Goal: Transaction & Acquisition: Purchase product/service

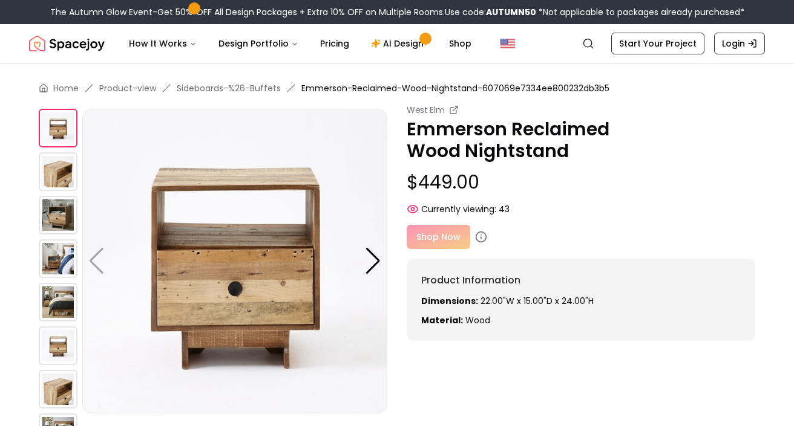
click at [431, 241] on div "Shop Now" at bounding box center [580, 237] width 348 height 24
click at [443, 236] on div "Shop Now" at bounding box center [580, 237] width 348 height 24
click at [431, 237] on div "Shop Now" at bounding box center [580, 237] width 348 height 24
click at [378, 258] on div at bounding box center [373, 261] width 16 height 27
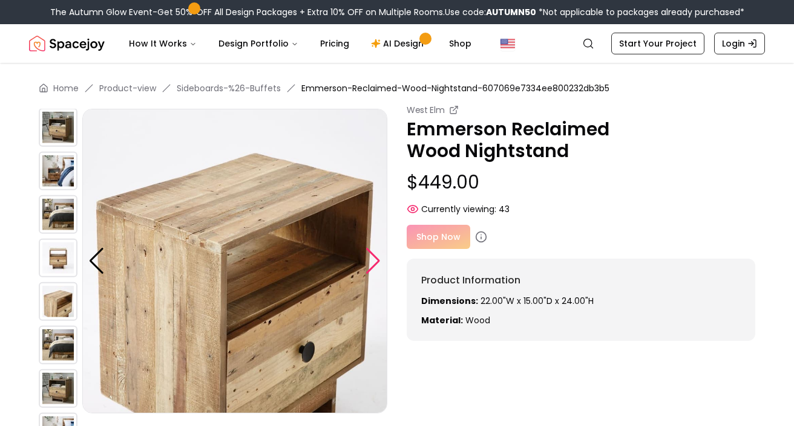
click at [378, 258] on div at bounding box center [373, 261] width 16 height 27
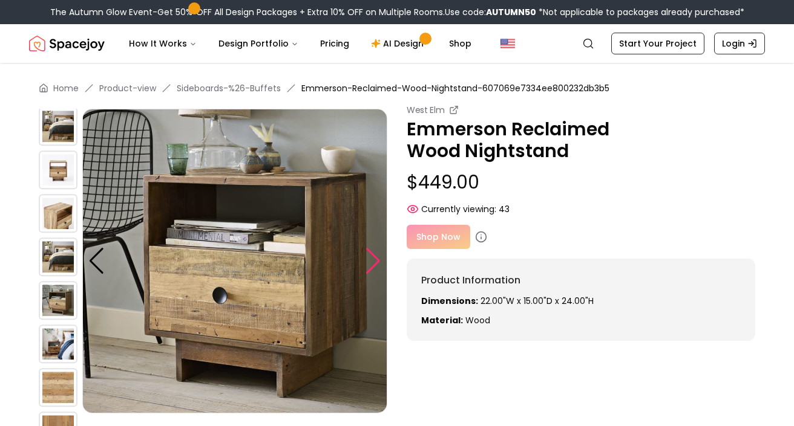
click at [378, 258] on div at bounding box center [373, 261] width 16 height 27
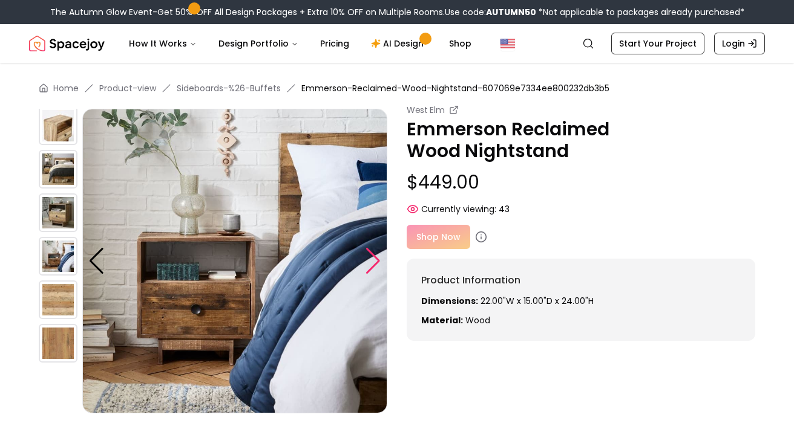
click at [378, 258] on div at bounding box center [373, 261] width 16 height 27
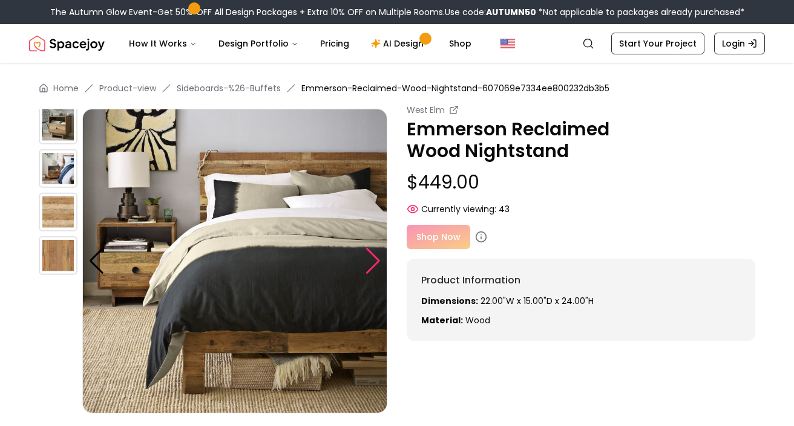
click at [378, 258] on div at bounding box center [373, 261] width 16 height 27
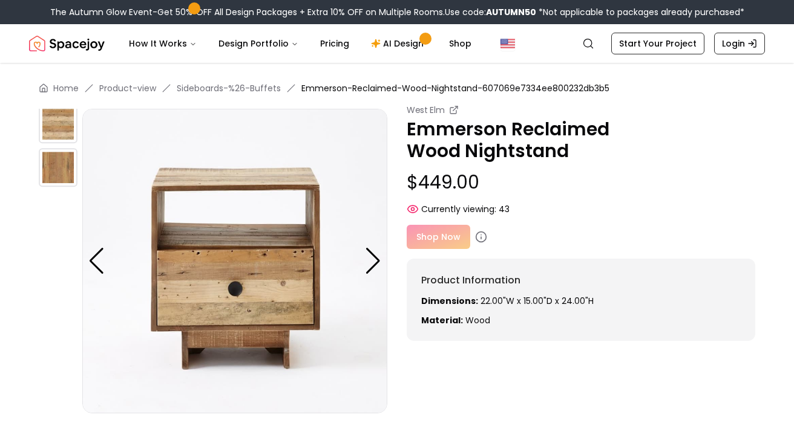
click at [433, 236] on div "Shop Now" at bounding box center [580, 237] width 348 height 24
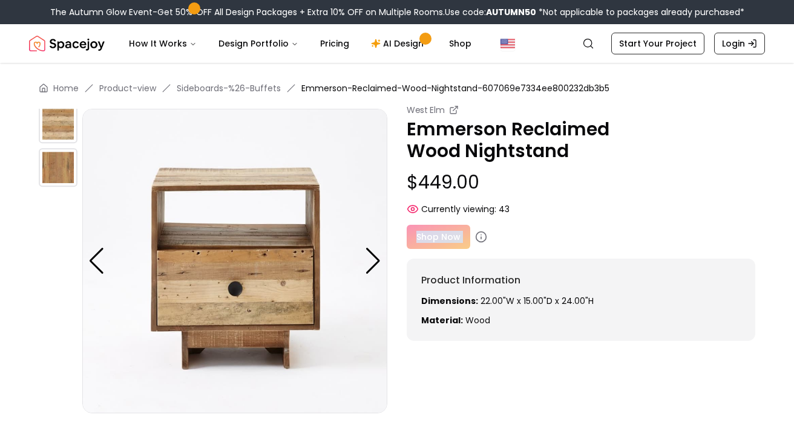
click at [433, 236] on div "Shop Now" at bounding box center [580, 237] width 348 height 24
